Goal: Transaction & Acquisition: Purchase product/service

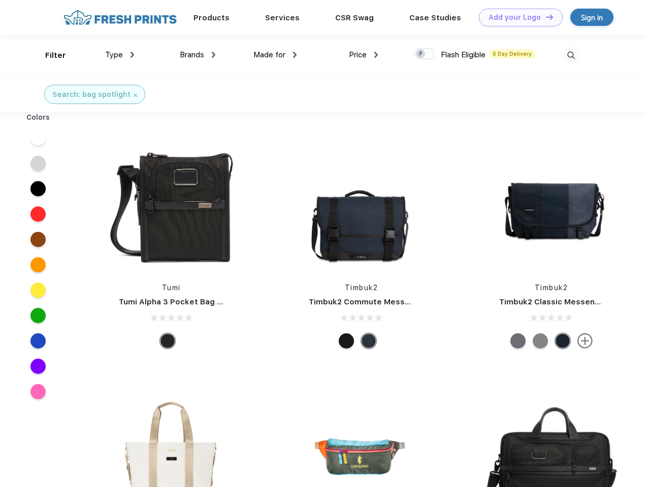
click at [517, 17] on link "Add your Logo Design Tool" at bounding box center [521, 18] width 84 height 18
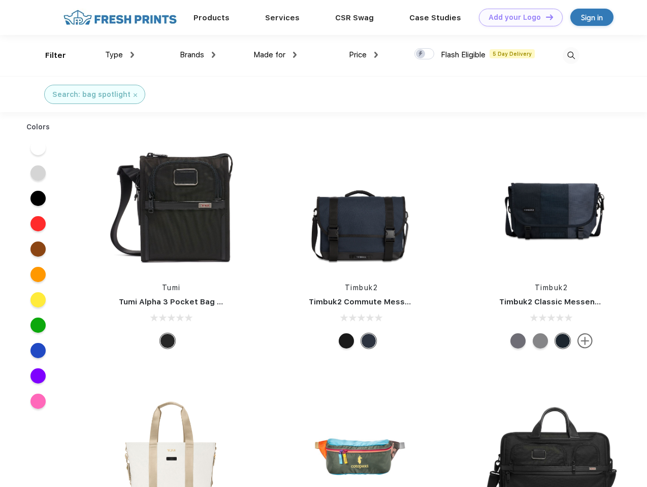
click at [0, 0] on div "Design Tool" at bounding box center [0, 0] width 0 height 0
click at [545, 17] on link "Add your Logo Design Tool" at bounding box center [521, 18] width 84 height 18
click at [49, 55] on div "Filter" at bounding box center [55, 56] width 21 height 12
click at [120, 55] on span "Type" at bounding box center [114, 54] width 18 height 9
click at [197, 55] on span "Brands" at bounding box center [192, 54] width 24 height 9
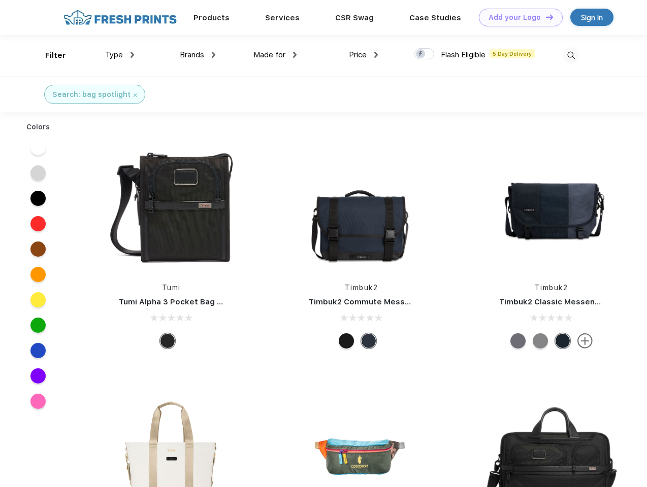
click at [275, 55] on span "Made for" at bounding box center [269, 54] width 32 height 9
click at [363, 55] on span "Price" at bounding box center [358, 54] width 18 height 9
click at [424, 54] on div at bounding box center [424, 53] width 20 height 11
click at [421, 54] on input "checkbox" at bounding box center [417, 51] width 7 height 7
click at [571, 55] on img at bounding box center [570, 55] width 17 height 17
